Goal: Navigation & Orientation: Find specific page/section

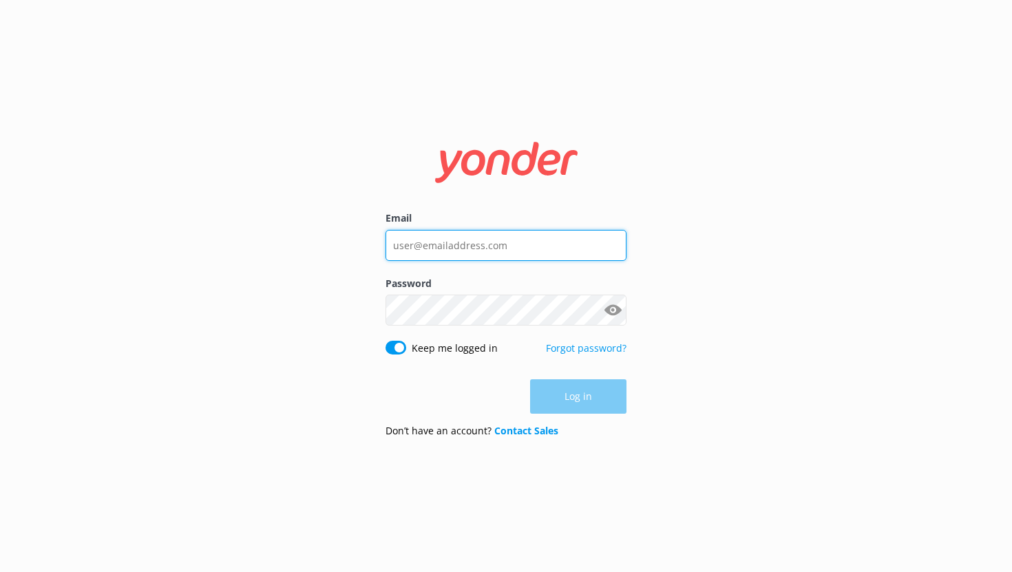
click at [425, 249] on input "Email" at bounding box center [506, 245] width 241 height 31
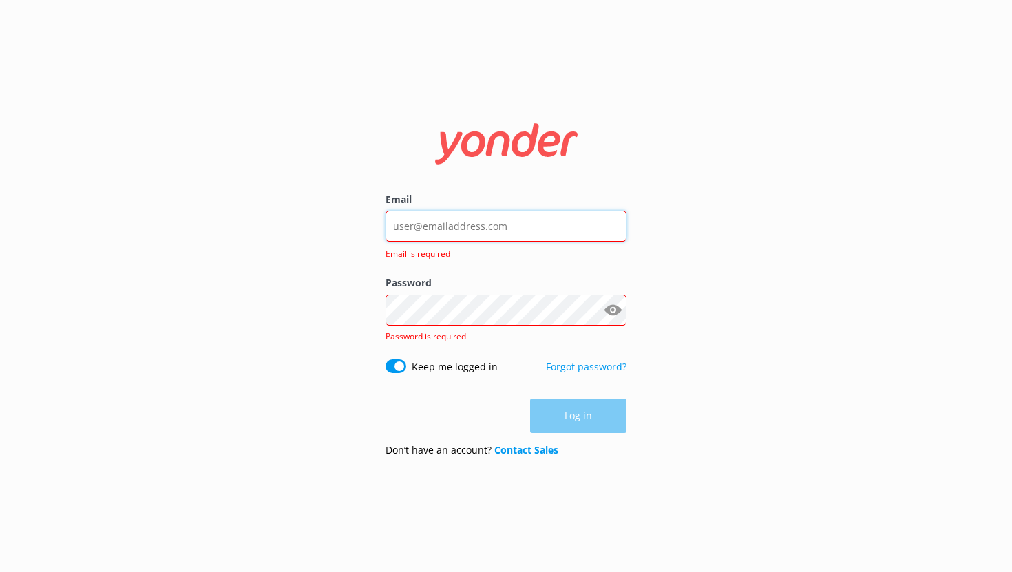
type input "[EMAIL_ADDRESS][DOMAIN_NAME]"
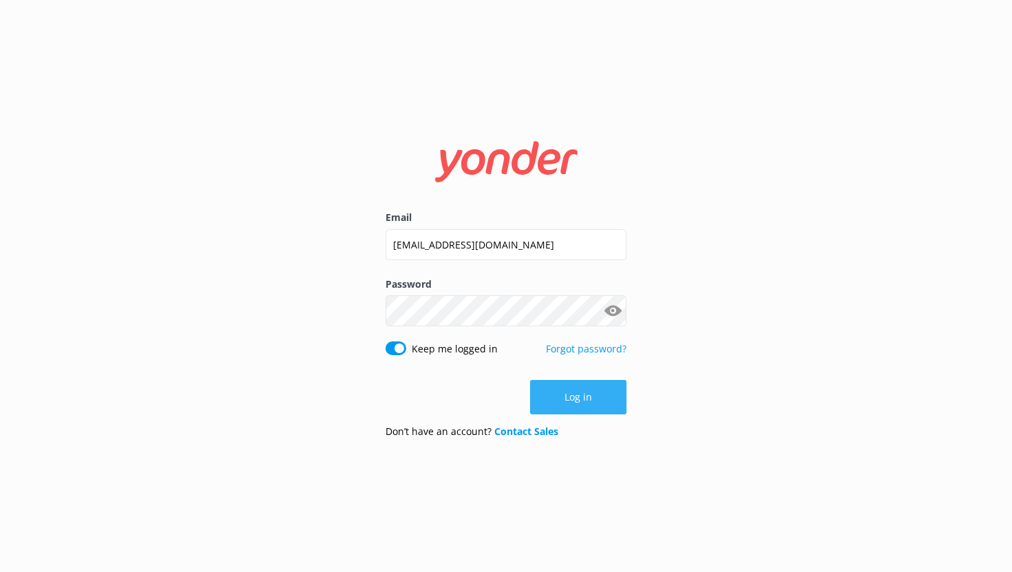
click at [573, 397] on button "Log in" at bounding box center [578, 397] width 96 height 34
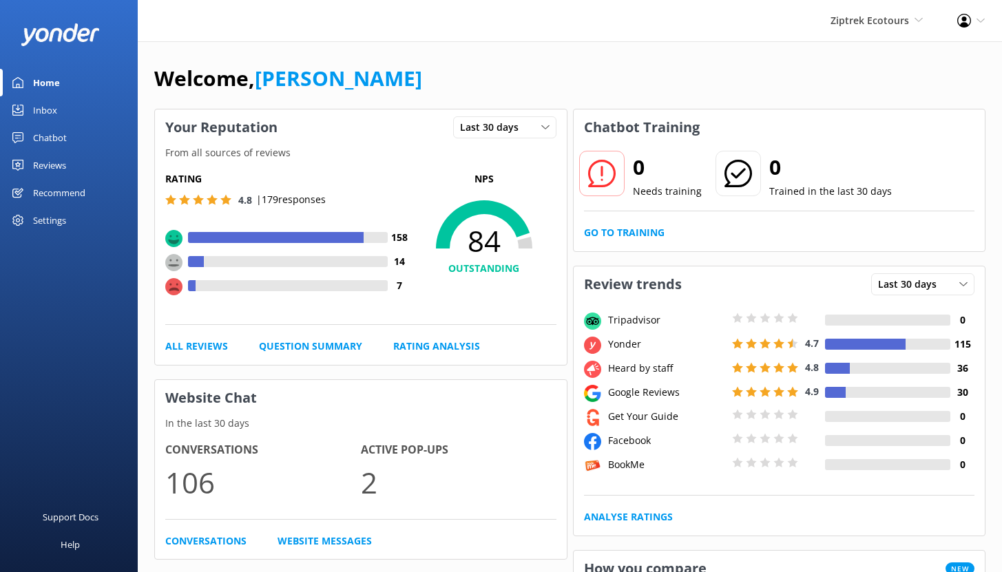
click at [56, 135] on div "Chatbot" at bounding box center [50, 138] width 34 height 28
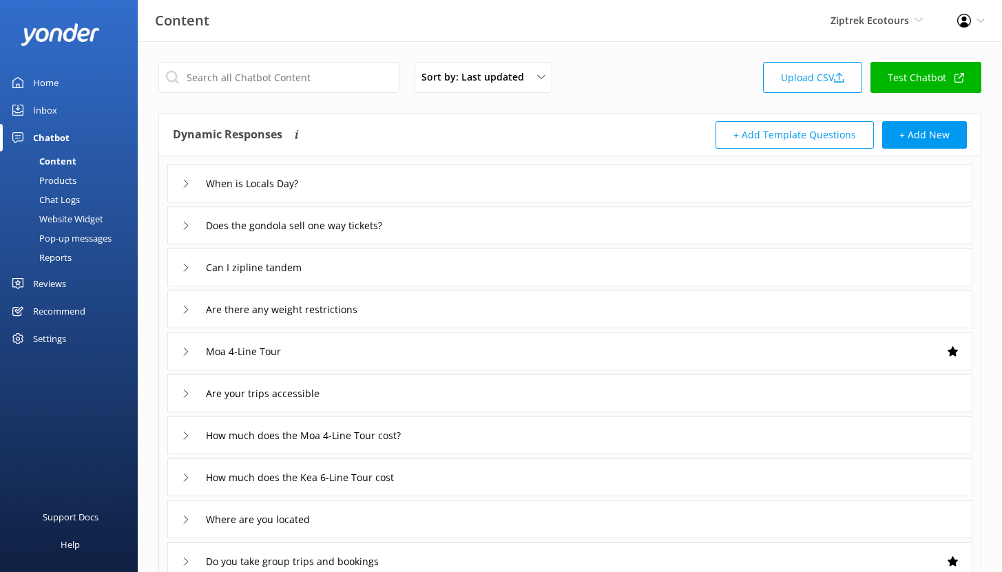
click at [69, 257] on div "Reports" at bounding box center [39, 257] width 63 height 19
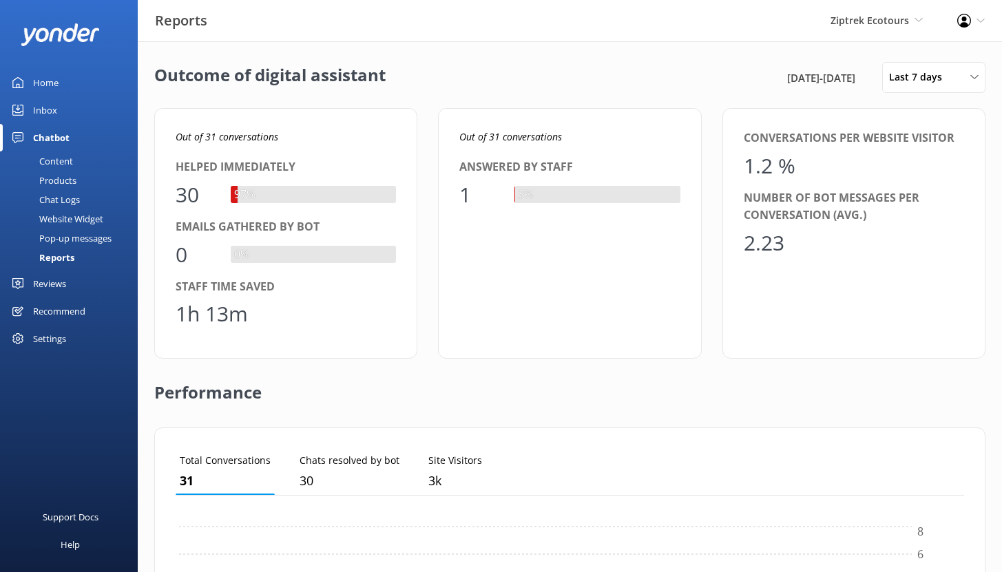
scroll to position [128, 778]
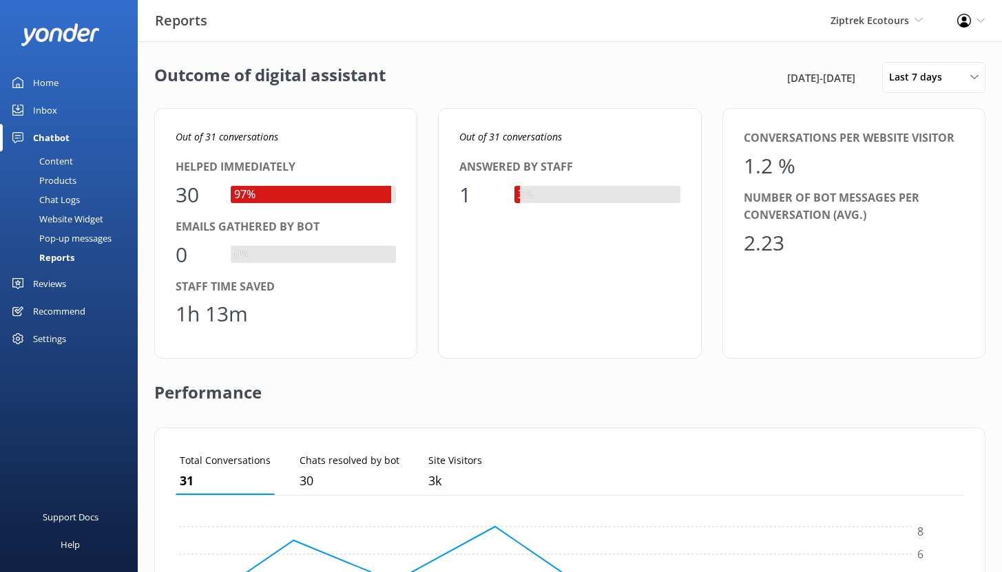
click at [41, 83] on div "Home" at bounding box center [45, 83] width 25 height 28
